Goal: Navigation & Orientation: Go to known website

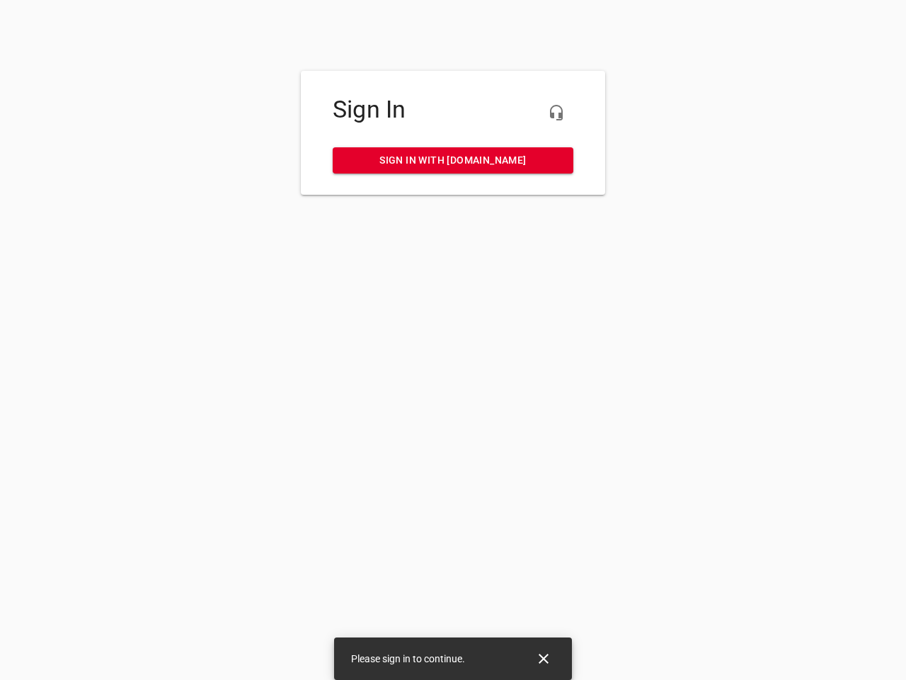
click at [556, 113] on icon "button" at bounding box center [556, 112] width 17 height 17
click at [544, 658] on icon "Close" at bounding box center [544, 658] width 10 height 10
